Goal: Task Accomplishment & Management: Manage account settings

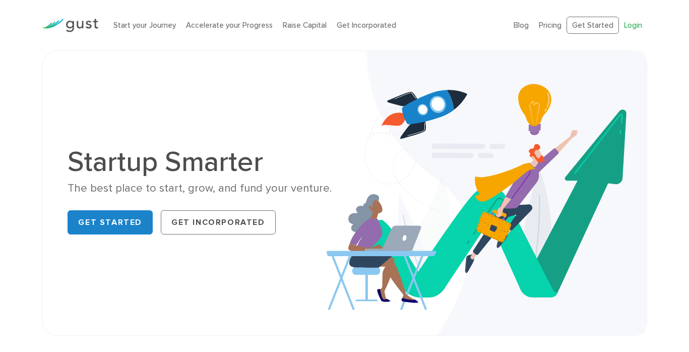
click at [637, 25] on link "Login" at bounding box center [633, 25] width 18 height 9
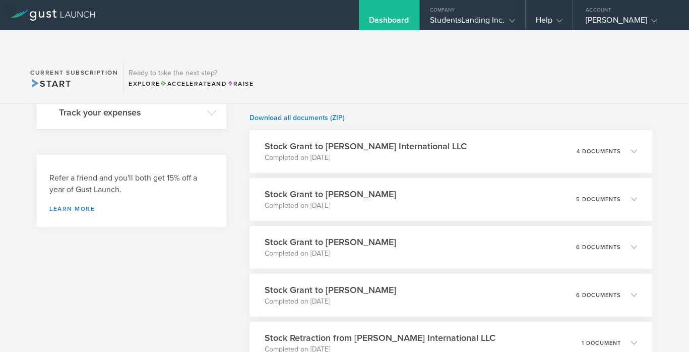
scroll to position [416, 0]
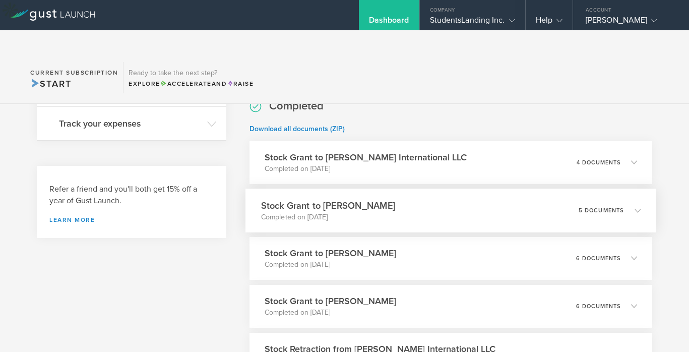
click at [629, 201] on div "5 documents" at bounding box center [609, 209] width 62 height 17
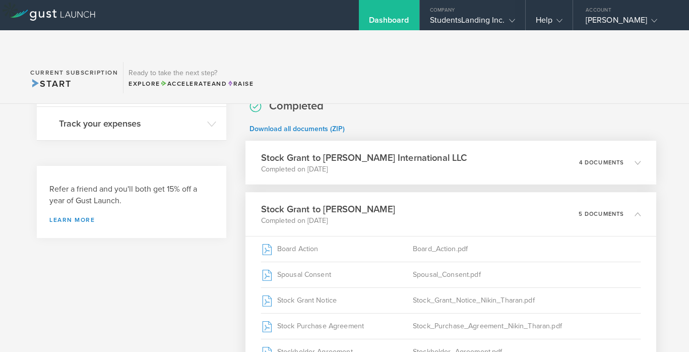
click at [624, 158] on icon at bounding box center [632, 162] width 17 height 9
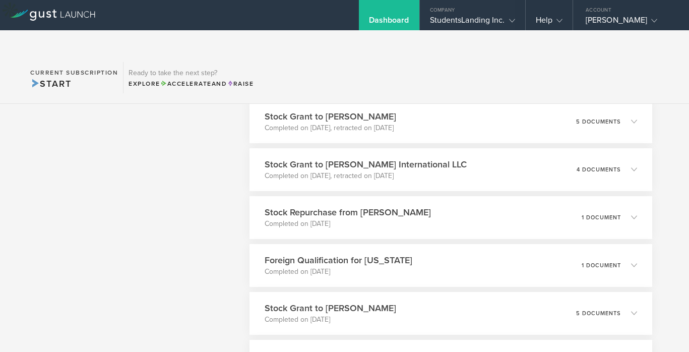
scroll to position [884, 0]
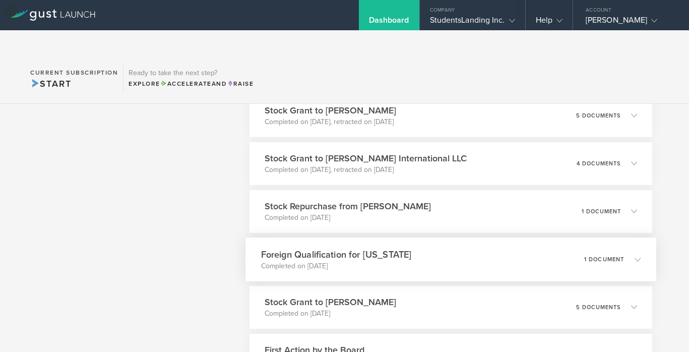
click at [626, 254] on icon at bounding box center [632, 258] width 17 height 9
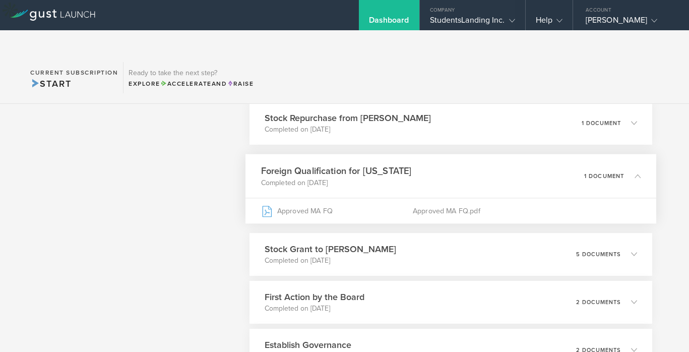
scroll to position [828, 0]
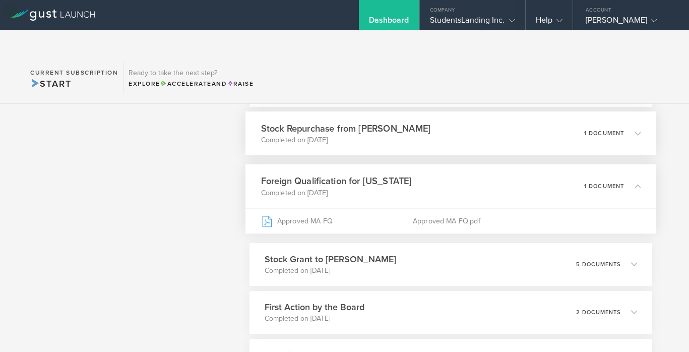
click at [623, 124] on div "1 document" at bounding box center [612, 132] width 56 height 17
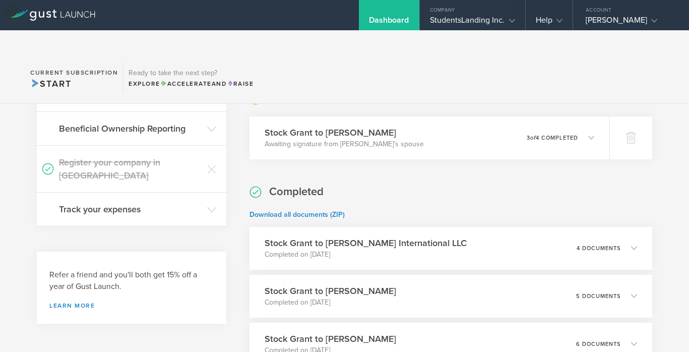
scroll to position [0, 0]
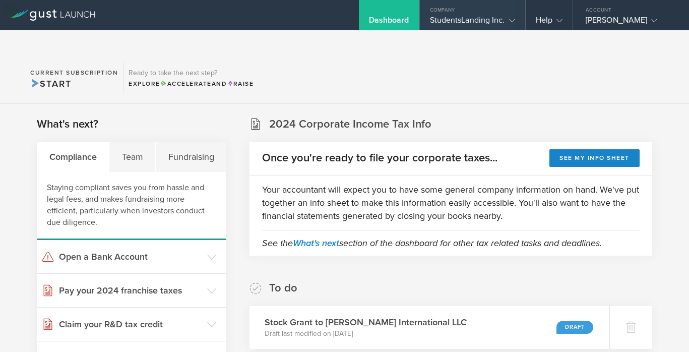
click at [495, 22] on div "StudentsLanding Inc." at bounding box center [472, 22] width 85 height 15
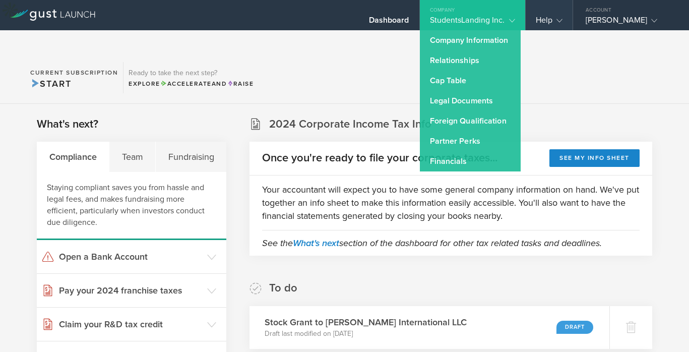
click at [552, 23] on gust-icon at bounding box center [557, 20] width 10 height 10
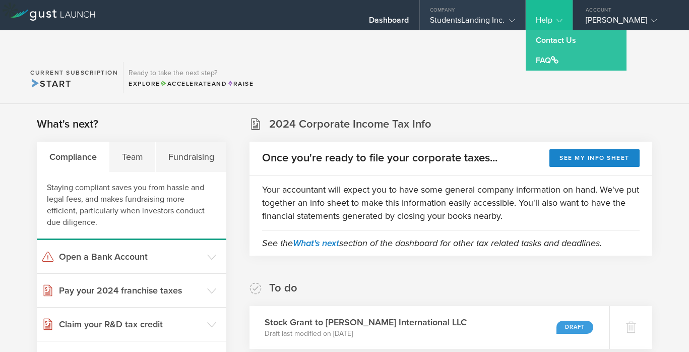
click at [502, 19] on div "StudentsLanding Inc." at bounding box center [472, 22] width 85 height 15
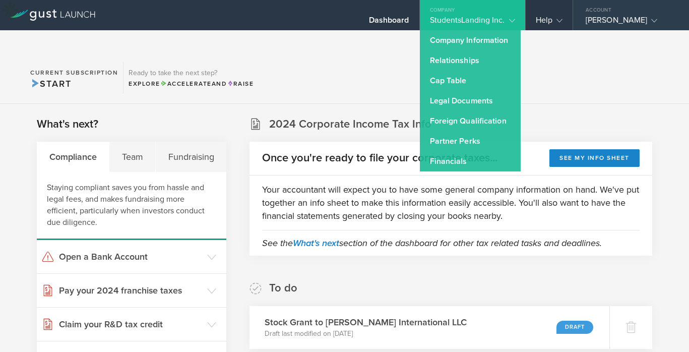
click at [591, 17] on div "Abhishek Benke" at bounding box center [628, 22] width 86 height 15
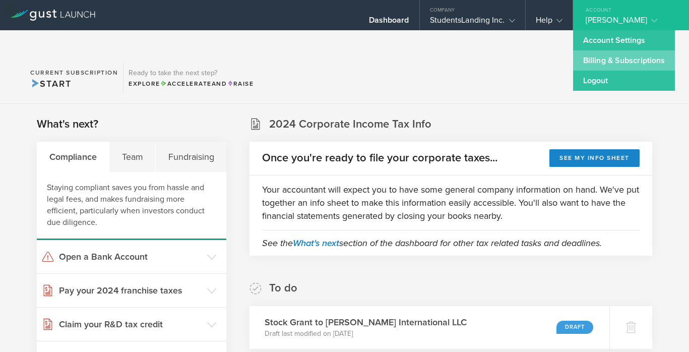
click at [599, 62] on link "Billing & Subscriptions" at bounding box center [624, 60] width 102 height 20
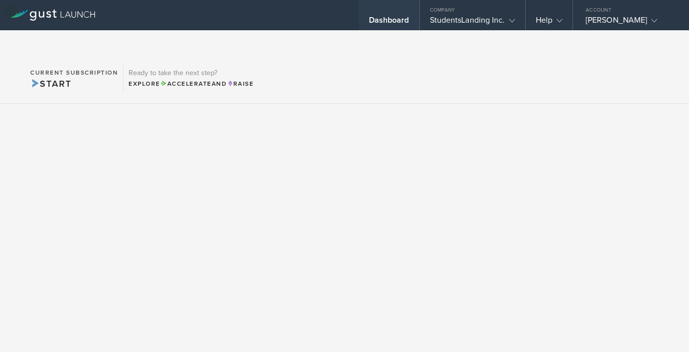
click at [395, 28] on div "Dashboard" at bounding box center [389, 22] width 40 height 15
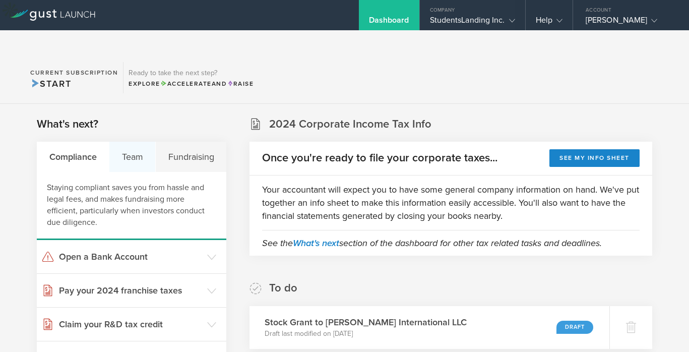
click at [134, 142] on div "Team" at bounding box center [132, 157] width 46 height 30
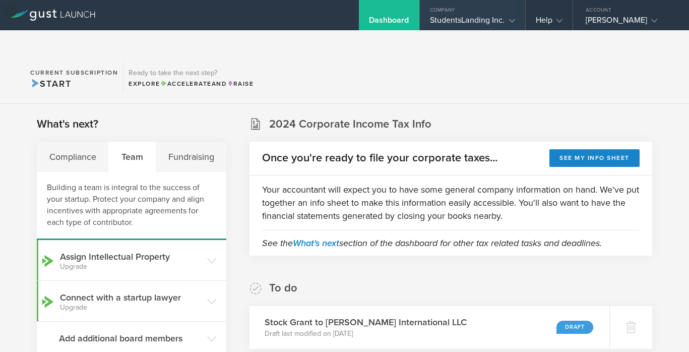
click at [493, 26] on div "StudentsLanding Inc." at bounding box center [472, 22] width 85 height 15
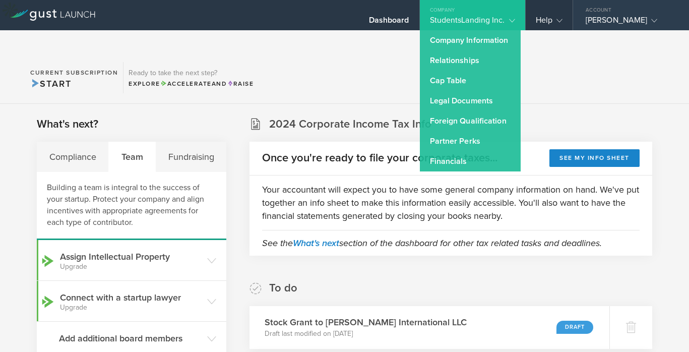
click at [632, 23] on div "Abhishek Benke" at bounding box center [628, 22] width 86 height 15
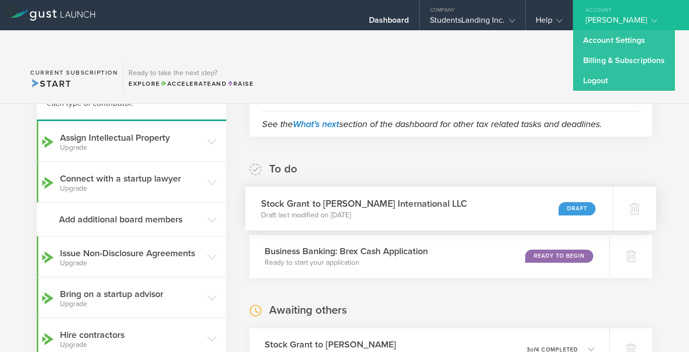
scroll to position [114, 0]
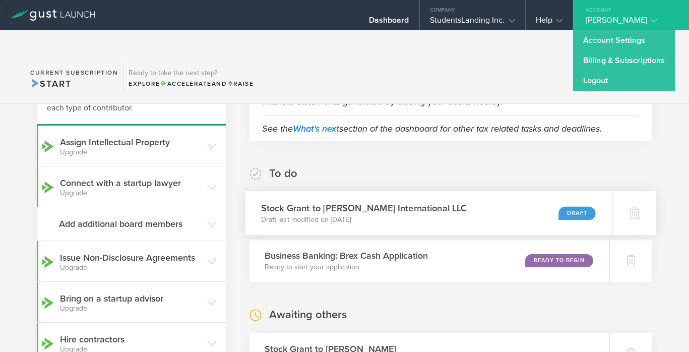
click at [364, 201] on h3 "Stock Grant to Benke International LLC" at bounding box center [364, 208] width 206 height 14
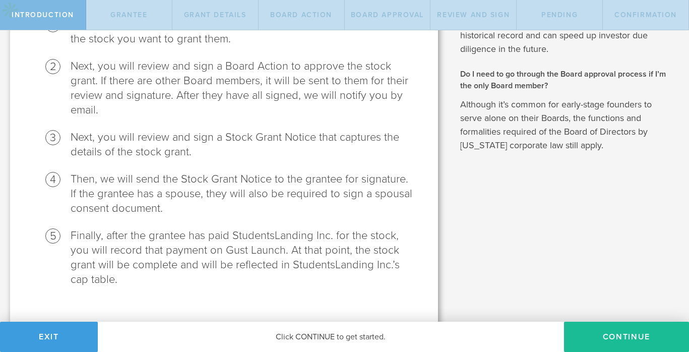
scroll to position [178, 0]
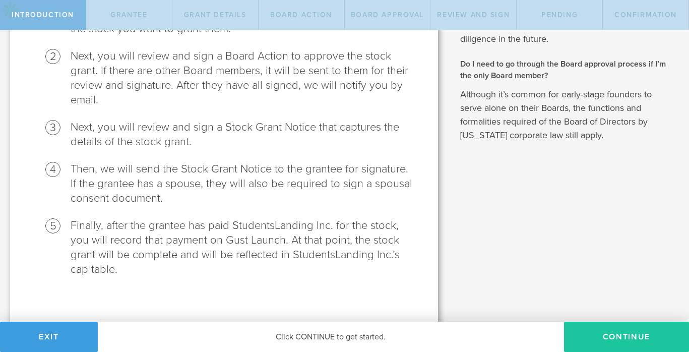
click at [617, 329] on button "Continue" at bounding box center [626, 336] width 125 height 30
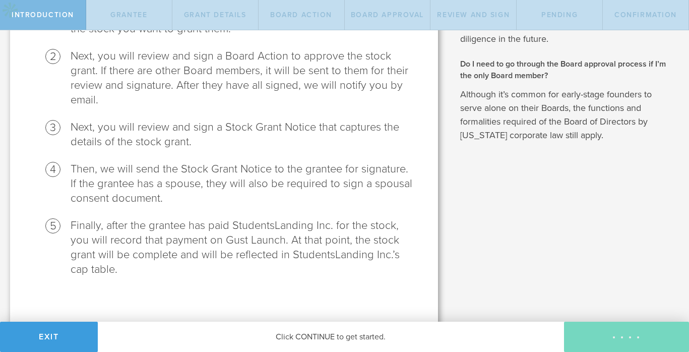
radio input "true"
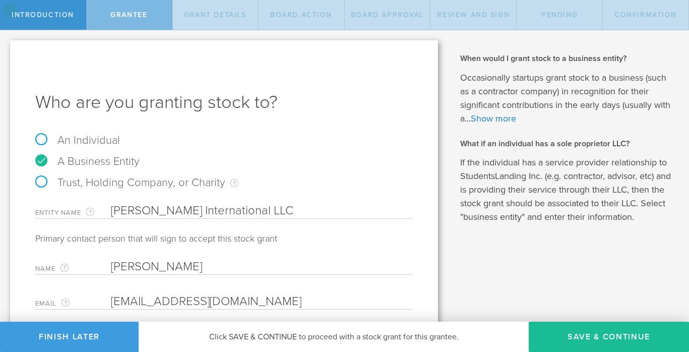
scroll to position [40, 0]
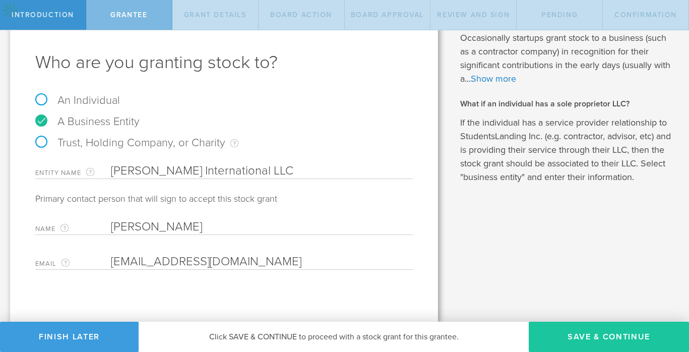
click at [553, 333] on button "Save & Continue" at bounding box center [608, 336] width 160 height 30
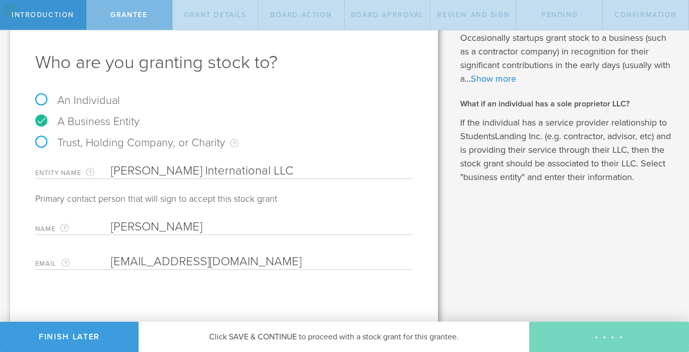
type input "48"
type input "12"
select select "none"
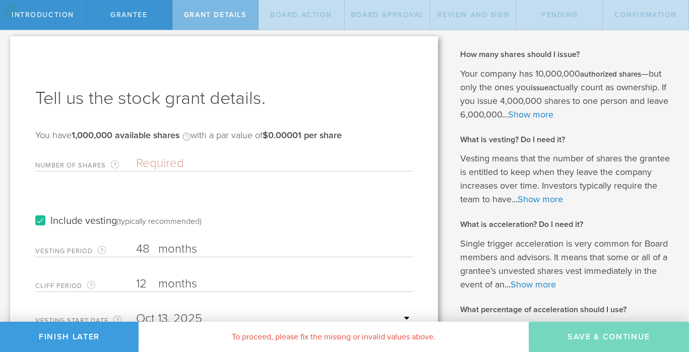
scroll to position [9, 0]
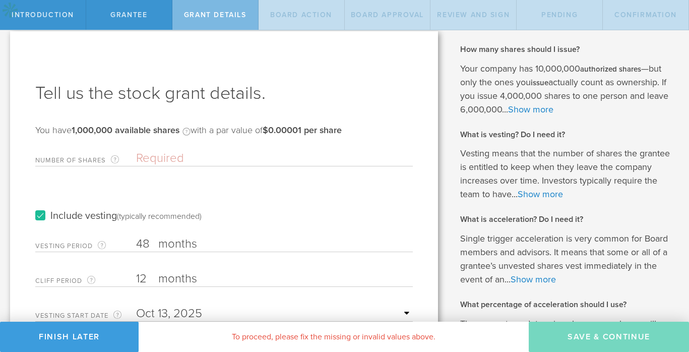
click at [171, 160] on input "Number of Shares The total amount of stock the company is granting to this reci…" at bounding box center [274, 158] width 277 height 15
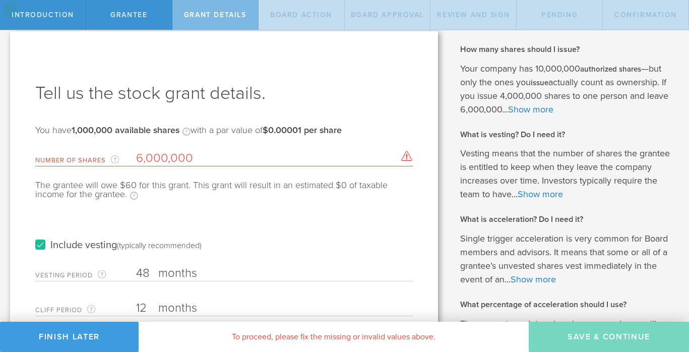
type input "6,000,000"
click at [187, 189] on div "The grantee will owe $60 for this grant. This grant will result in an estimated…" at bounding box center [223, 194] width 377 height 29
click at [194, 213] on div "Include vesting (typically recommended)" at bounding box center [223, 235] width 377 height 51
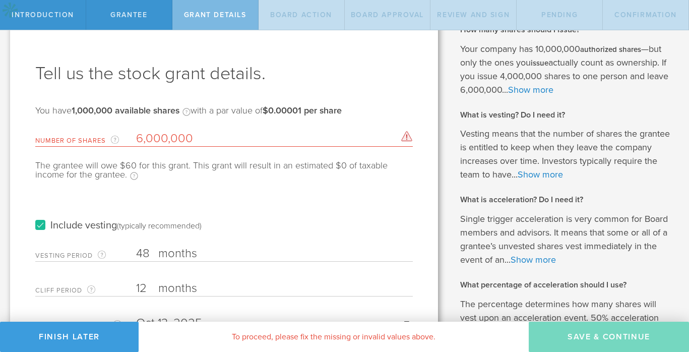
scroll to position [30, 0]
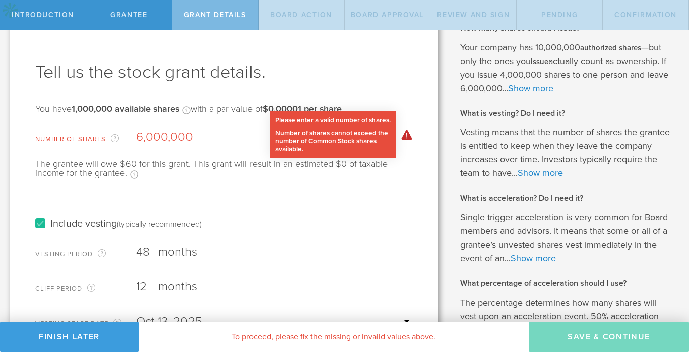
drag, startPoint x: 403, startPoint y: 132, endPoint x: 399, endPoint y: 139, distance: 7.3
click at [401, 138] on div "Please enter a valid number of shares. Number of shares must be at least 1. Num…" at bounding box center [407, 134] width 12 height 11
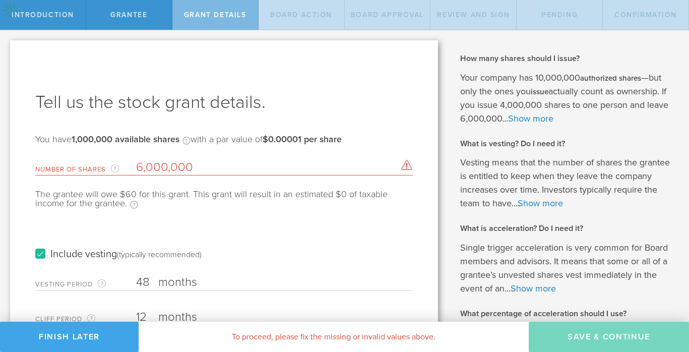
click at [113, 332] on button "Finish Later" at bounding box center [69, 336] width 139 height 30
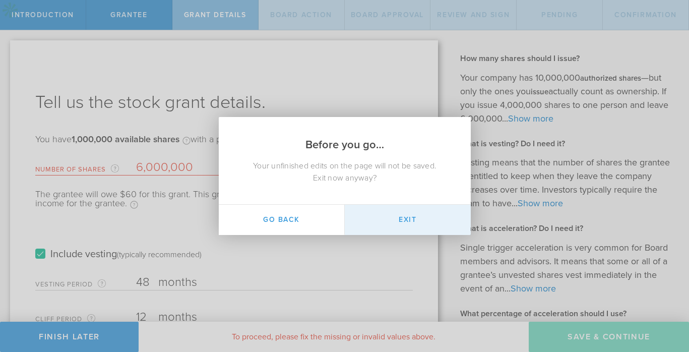
click at [379, 221] on button "Exit" at bounding box center [408, 219] width 126 height 30
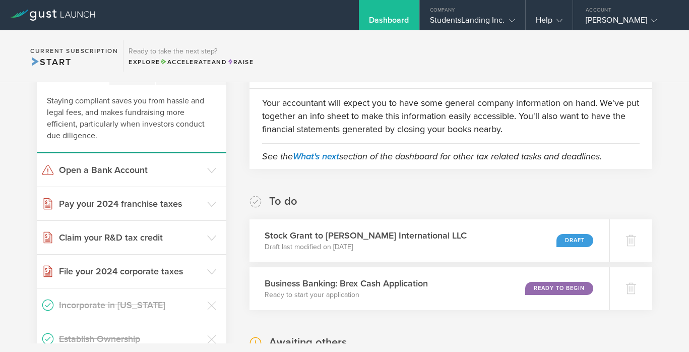
scroll to position [66, 0]
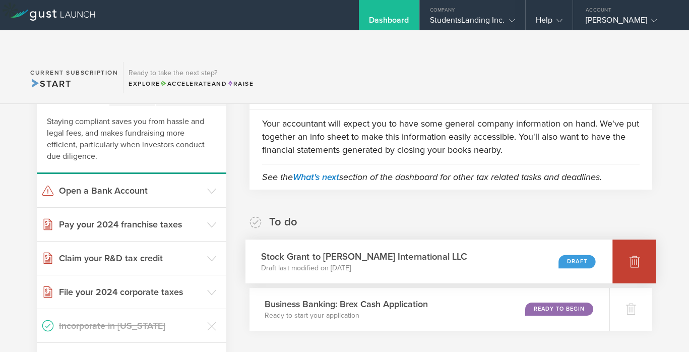
click at [638, 239] on div at bounding box center [634, 261] width 44 height 44
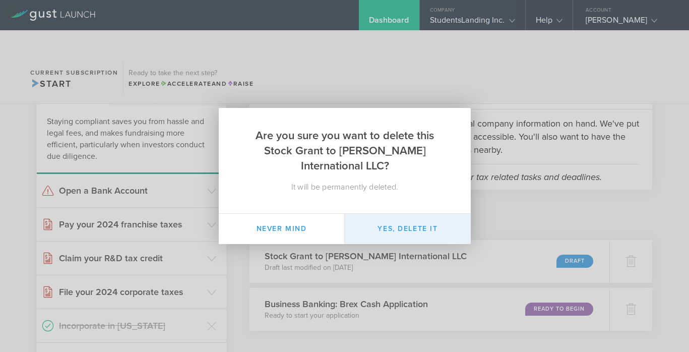
click at [371, 214] on button "Yes, delete it" at bounding box center [408, 229] width 126 height 30
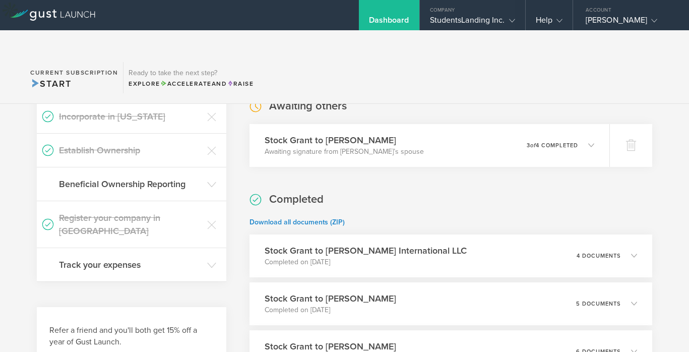
scroll to position [285, 0]
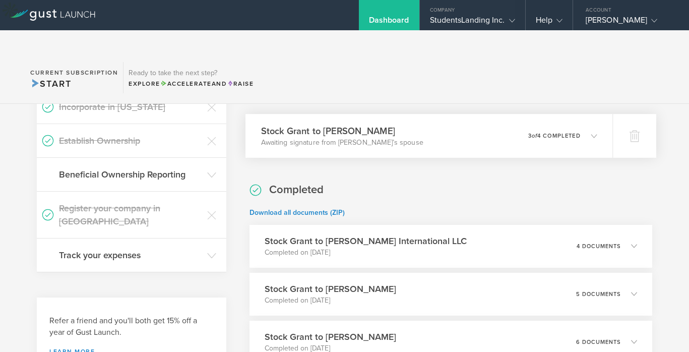
click at [582, 127] on div "0 undeliverable 3 of 4 completed" at bounding box center [562, 135] width 69 height 17
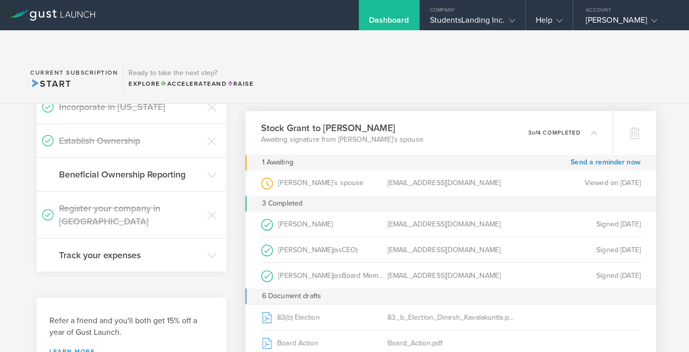
click at [317, 211] on div "Dinesh Kavalakuntla (as Grantee )" at bounding box center [324, 223] width 126 height 25
click at [581, 128] on icon at bounding box center [588, 132] width 17 height 9
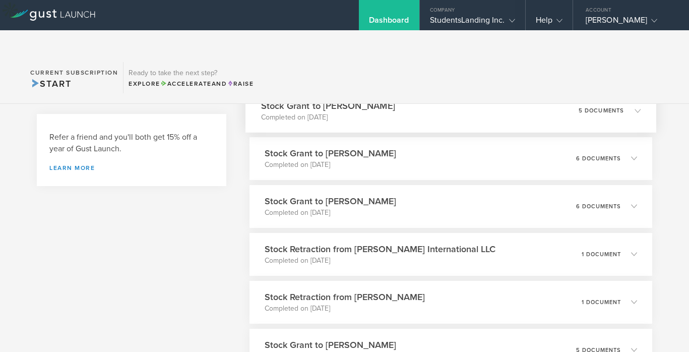
scroll to position [470, 0]
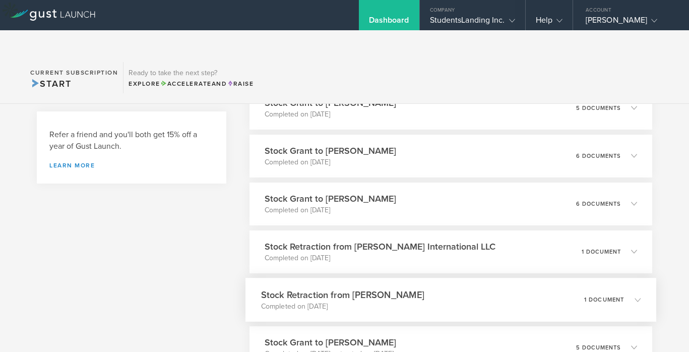
click at [633, 295] on icon at bounding box center [632, 299] width 17 height 9
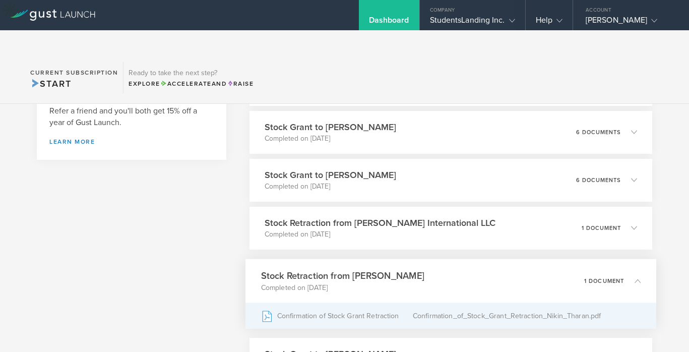
scroll to position [495, 0]
click at [399, 302] on div "Confirmation of Stock Grant Retraction" at bounding box center [337, 314] width 152 height 25
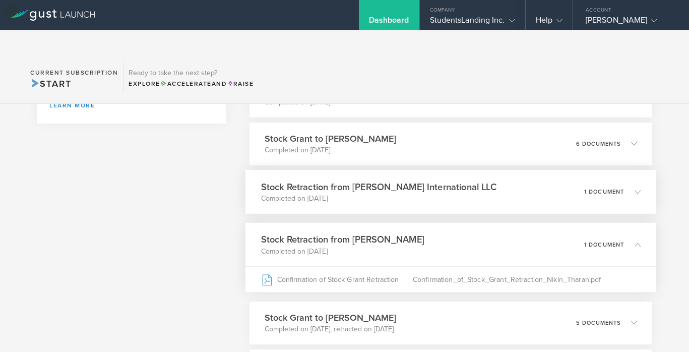
scroll to position [531, 0]
click at [406, 192] on p "Completed on Feb 29, 2024" at bounding box center [378, 197] width 235 height 10
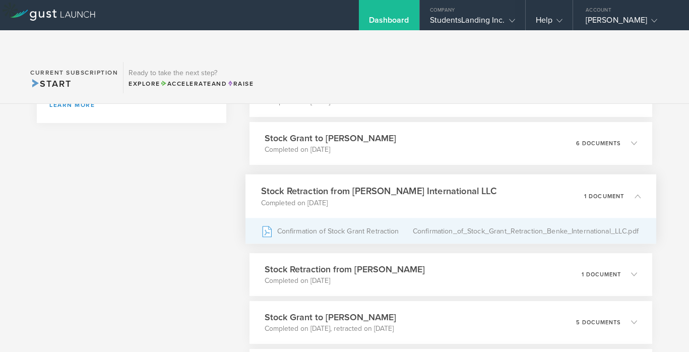
click at [379, 218] on div "Confirmation of Stock Grant Retraction" at bounding box center [337, 230] width 152 height 25
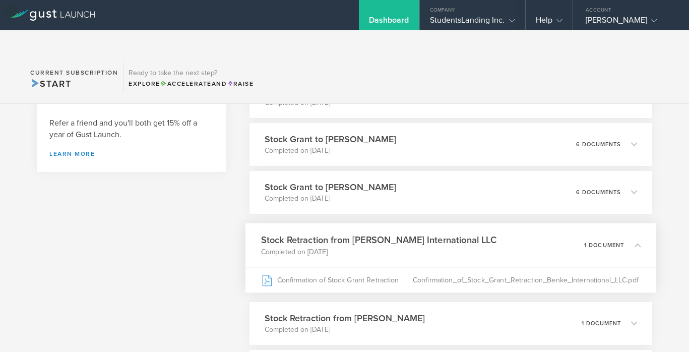
scroll to position [466, 0]
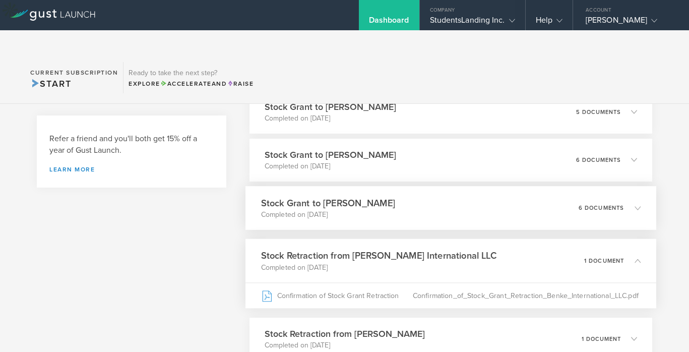
click at [419, 186] on div "Stock Grant to Ajinkya Peshave Completed on Mar 18, 2024 6 documents" at bounding box center [450, 208] width 410 height 44
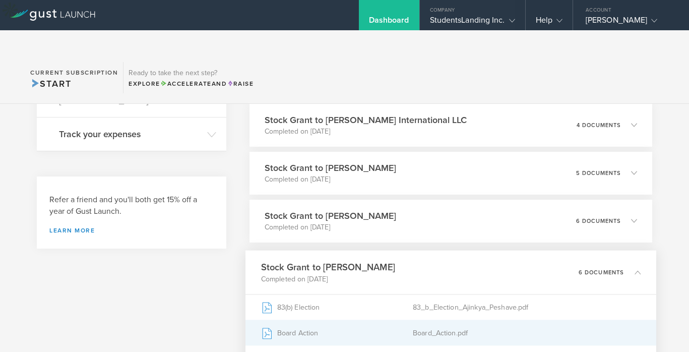
scroll to position [401, 0]
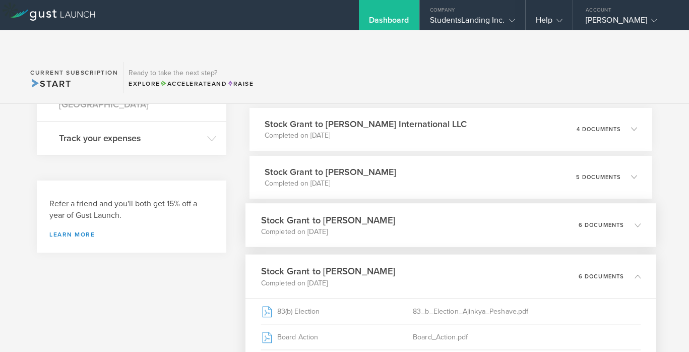
click at [336, 226] on p "Completed on Mar 18, 2024" at bounding box center [328, 231] width 134 height 10
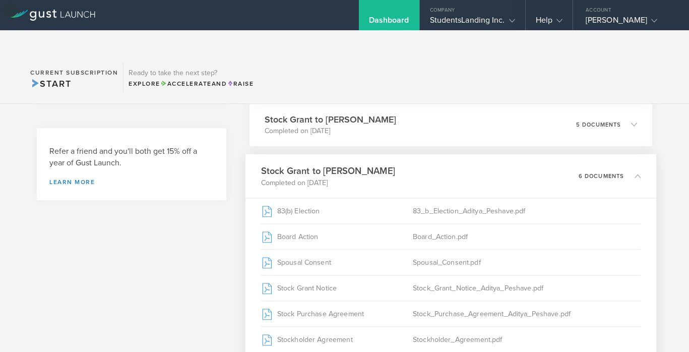
scroll to position [408, 0]
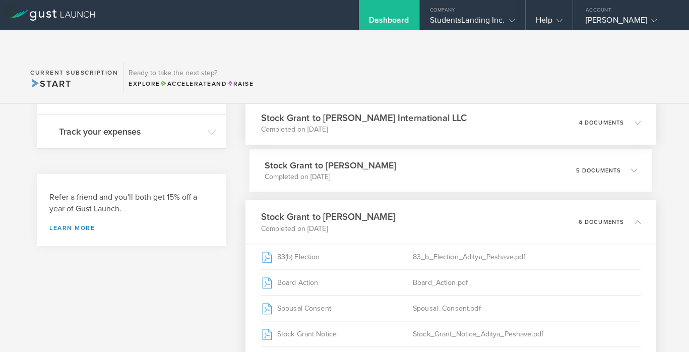
click at [343, 111] on h3 "Stock Grant to Benke International LLC" at bounding box center [364, 118] width 206 height 14
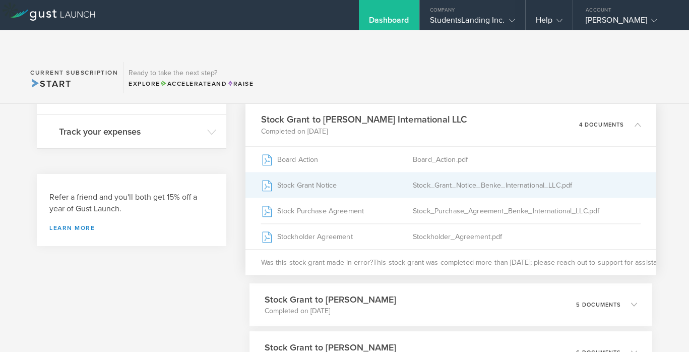
scroll to position [454, 0]
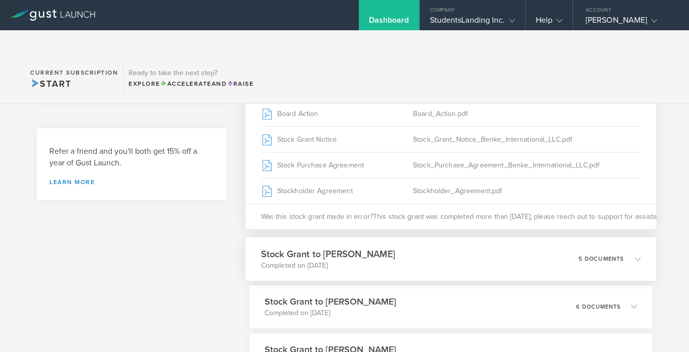
click at [359, 260] on p "Completed on Mar 18, 2024" at bounding box center [328, 265] width 134 height 10
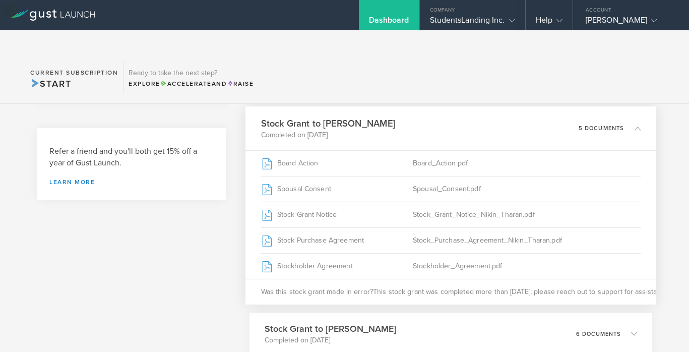
scroll to position [415, 0]
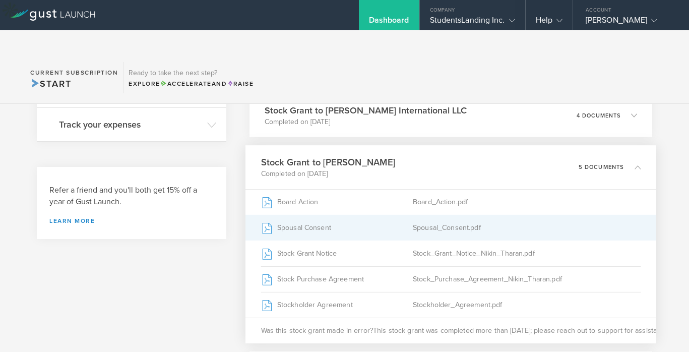
click at [323, 215] on div "Spousal Consent" at bounding box center [337, 227] width 152 height 25
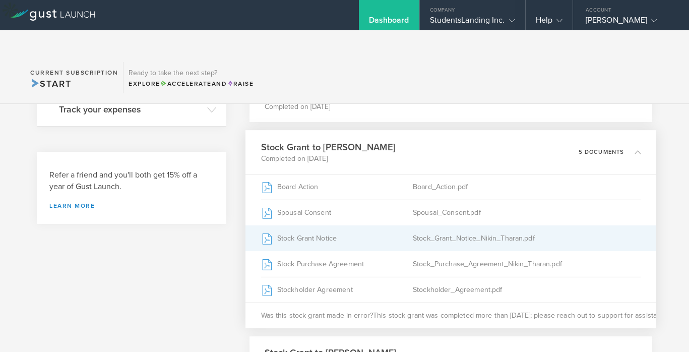
click at [343, 225] on div "Stock Grant Notice" at bounding box center [337, 237] width 152 height 25
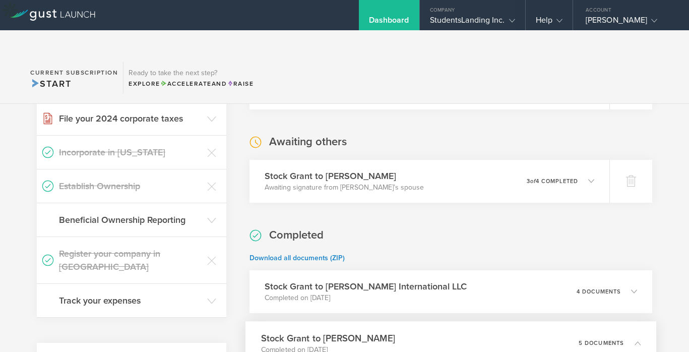
scroll to position [286, 0]
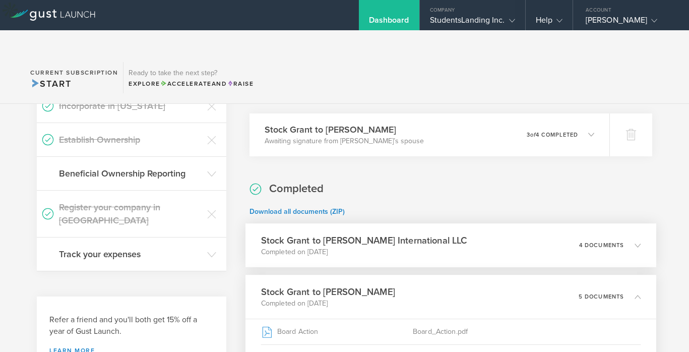
click at [370, 233] on h3 "Stock Grant to Benke International LLC" at bounding box center [364, 240] width 206 height 14
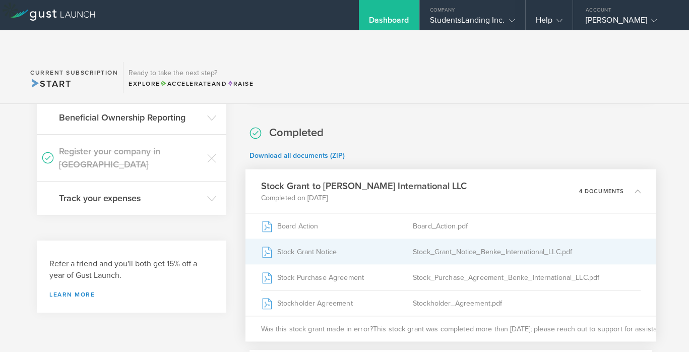
scroll to position [342, 0]
click at [337, 238] on div "Stock Grant Notice" at bounding box center [337, 250] width 152 height 25
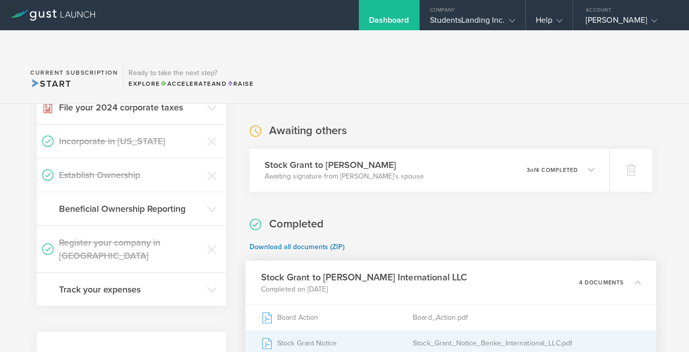
scroll to position [0, 0]
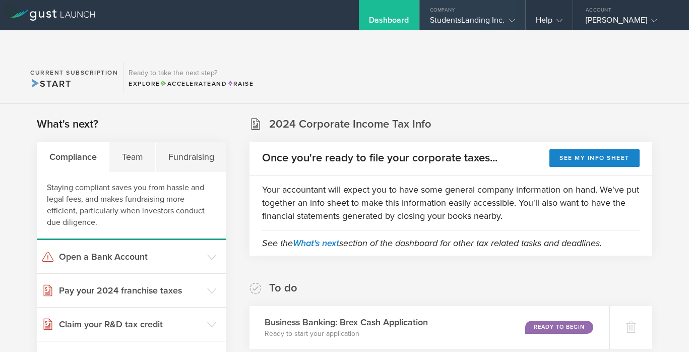
click at [463, 16] on div "StudentsLanding Inc." at bounding box center [472, 22] width 85 height 15
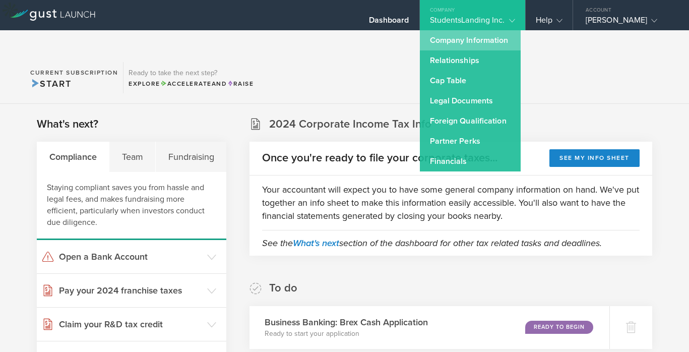
click at [458, 40] on link "Company Information" at bounding box center [470, 40] width 101 height 20
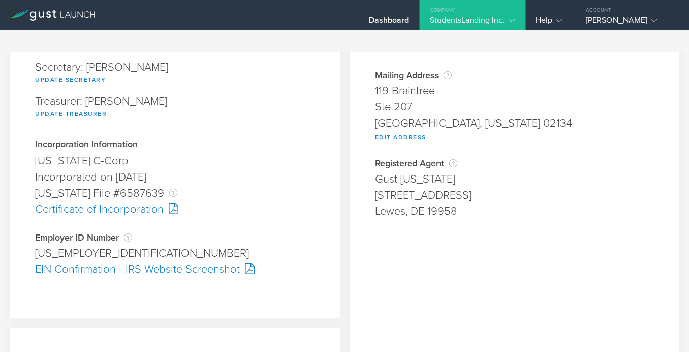
scroll to position [188, 0]
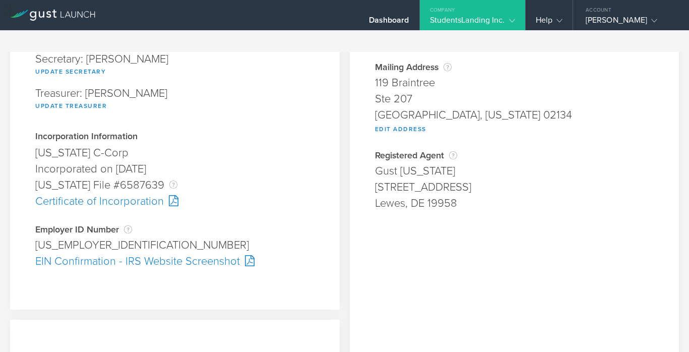
click at [212, 253] on div "EIN Confirmation - IRS Website Screenshot" at bounding box center [174, 261] width 279 height 16
click at [134, 193] on div "Certificate of Incorporation" at bounding box center [174, 201] width 279 height 16
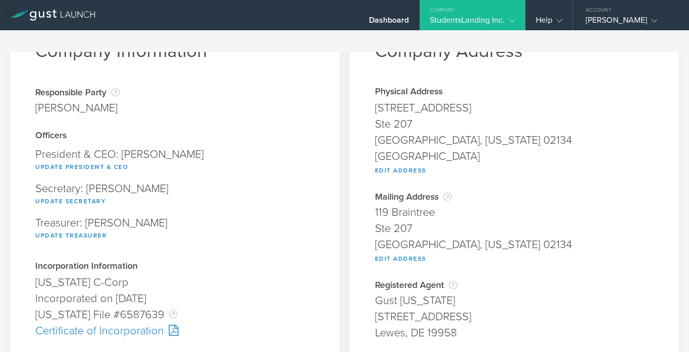
scroll to position [0, 0]
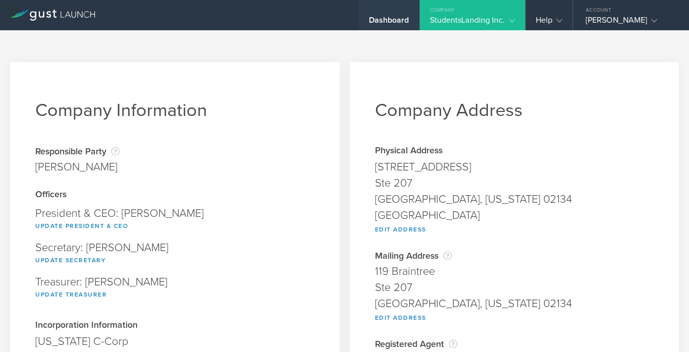
click at [387, 20] on div "Dashboard" at bounding box center [389, 22] width 40 height 15
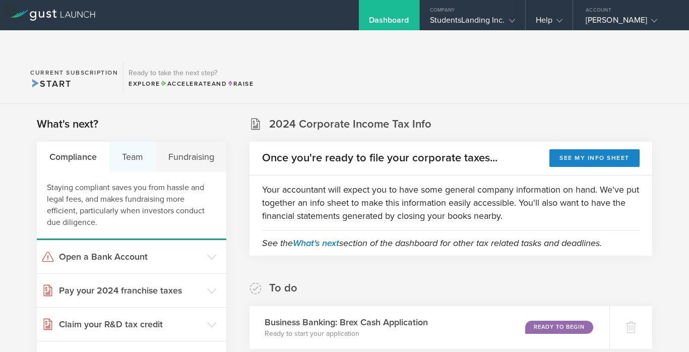
click at [151, 142] on div "Team" at bounding box center [132, 157] width 46 height 30
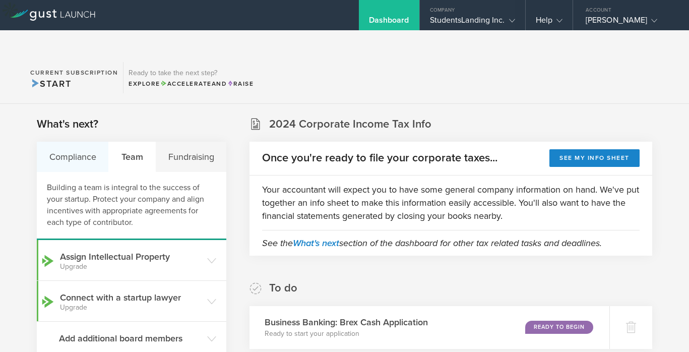
click at [95, 142] on div "Compliance" at bounding box center [73, 157] width 72 height 30
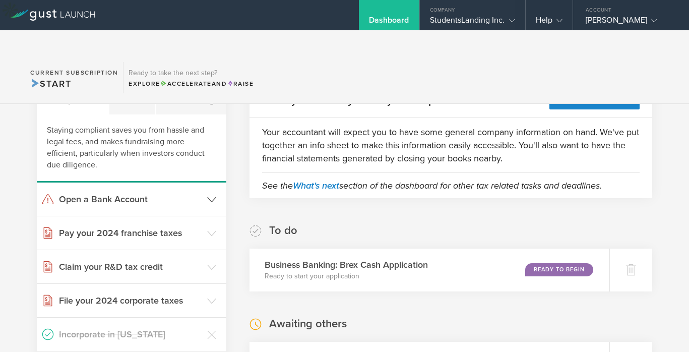
scroll to position [72, 0]
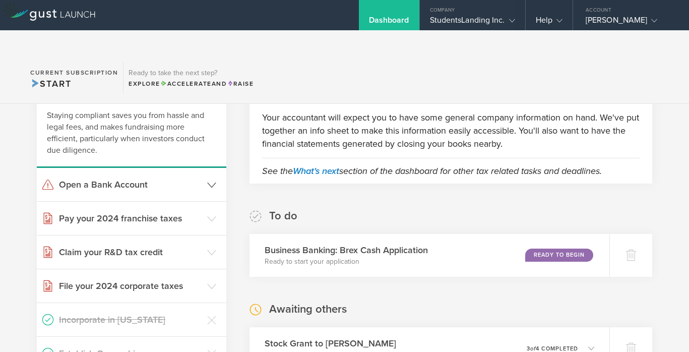
click at [214, 180] on icon at bounding box center [211, 184] width 9 height 9
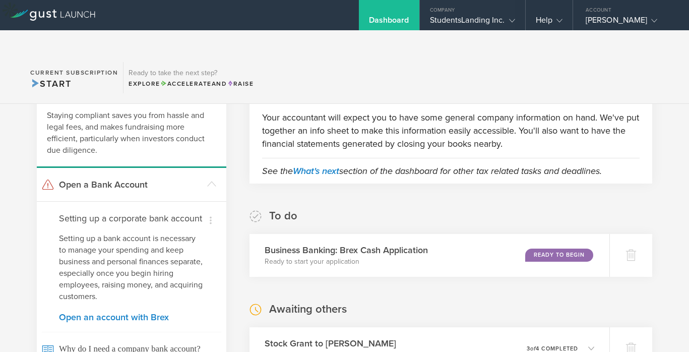
scroll to position [0, 0]
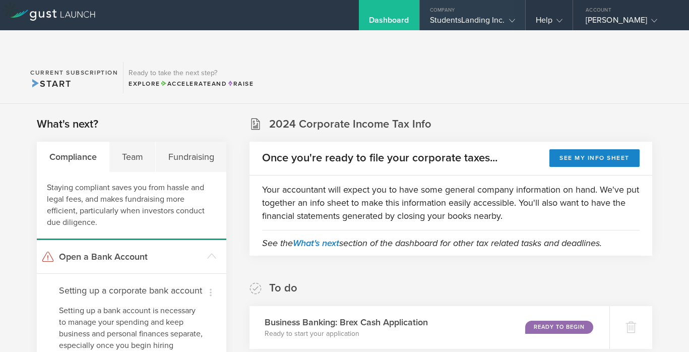
click at [487, 21] on div "StudentsLanding Inc." at bounding box center [472, 22] width 85 height 15
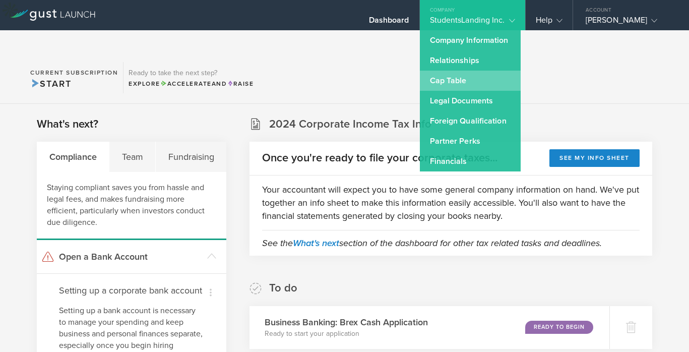
click at [464, 85] on link "Cap Table" at bounding box center [470, 81] width 101 height 20
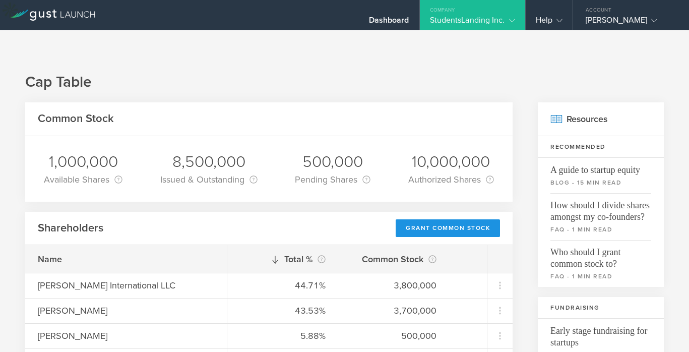
click at [444, 219] on div "Grant Common Stock" at bounding box center [447, 228] width 104 height 18
